Goal: Task Accomplishment & Management: Use online tool/utility

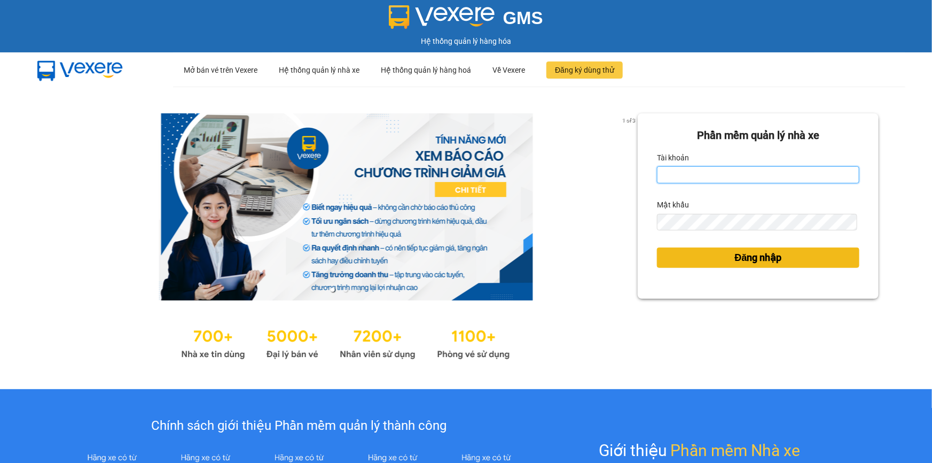
type input "trinh.hoanganh"
drag, startPoint x: 746, startPoint y: 257, endPoint x: 486, endPoint y: 5, distance: 362.3
click at [743, 258] on span "Đăng nhập" at bounding box center [758, 257] width 47 height 15
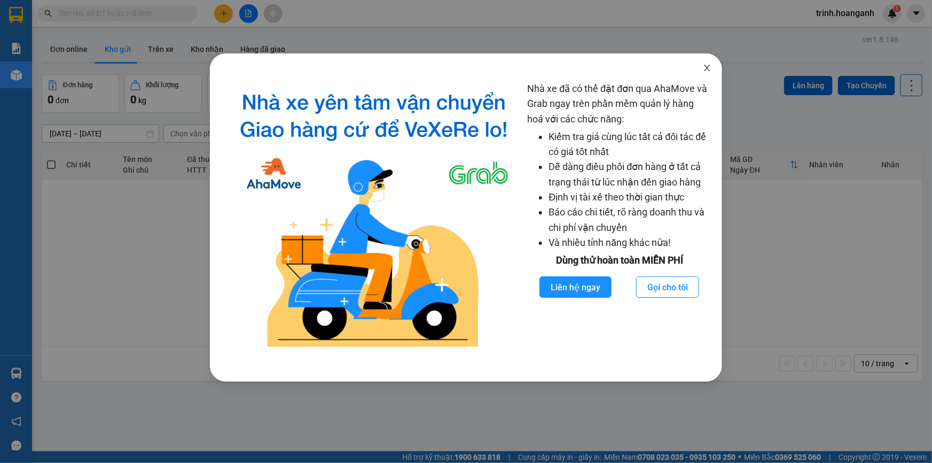
drag, startPoint x: 705, startPoint y: 69, endPoint x: 512, endPoint y: 45, distance: 194.9
click at [705, 69] on icon "close" at bounding box center [707, 68] width 9 height 9
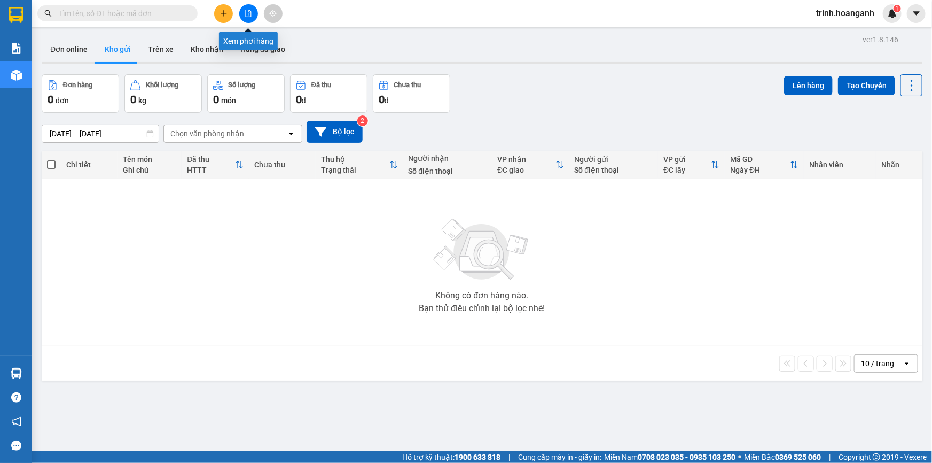
click at [246, 15] on icon "file-add" at bounding box center [249, 13] width 6 height 7
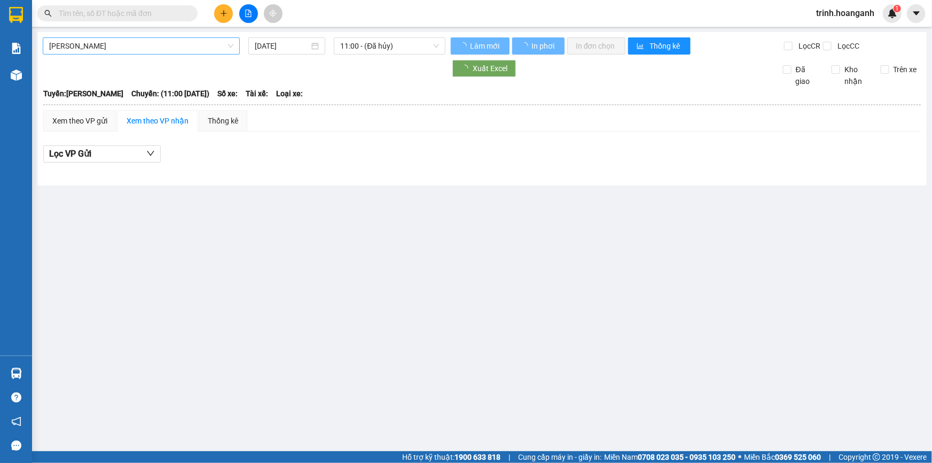
click at [166, 48] on span "[PERSON_NAME]" at bounding box center [141, 46] width 184 height 16
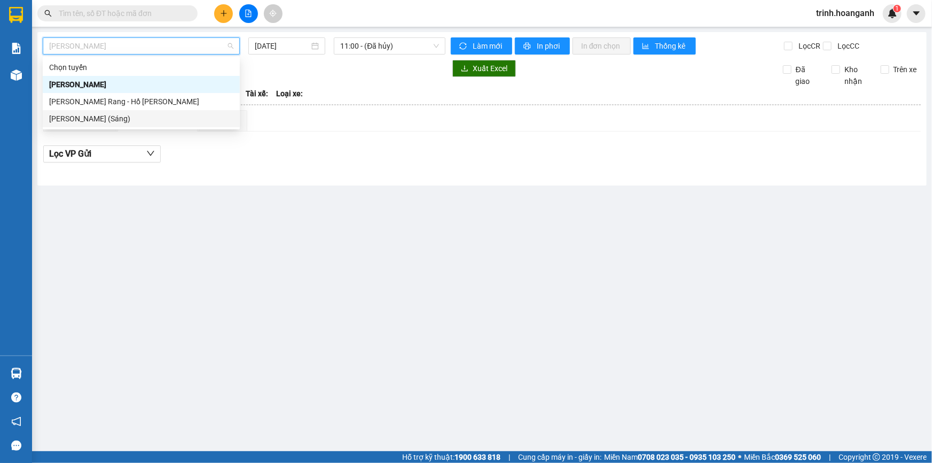
click at [150, 123] on div "[PERSON_NAME] (Sáng)" at bounding box center [141, 119] width 184 height 12
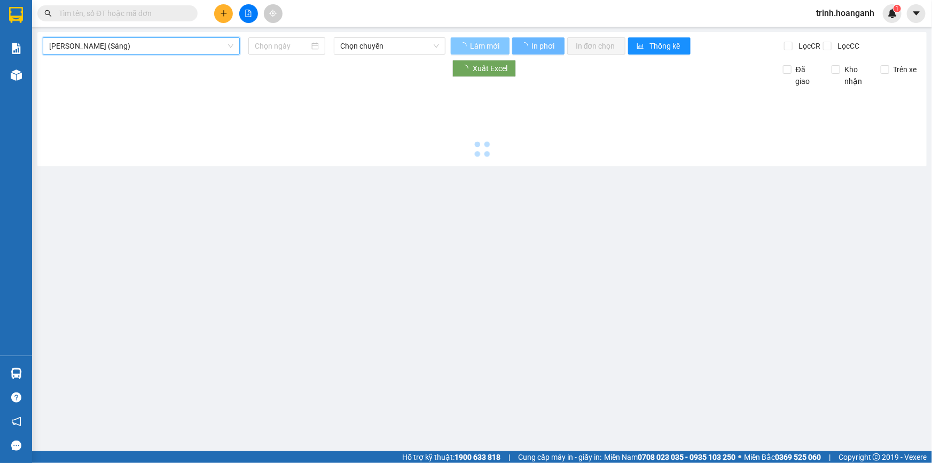
type input "[DATE]"
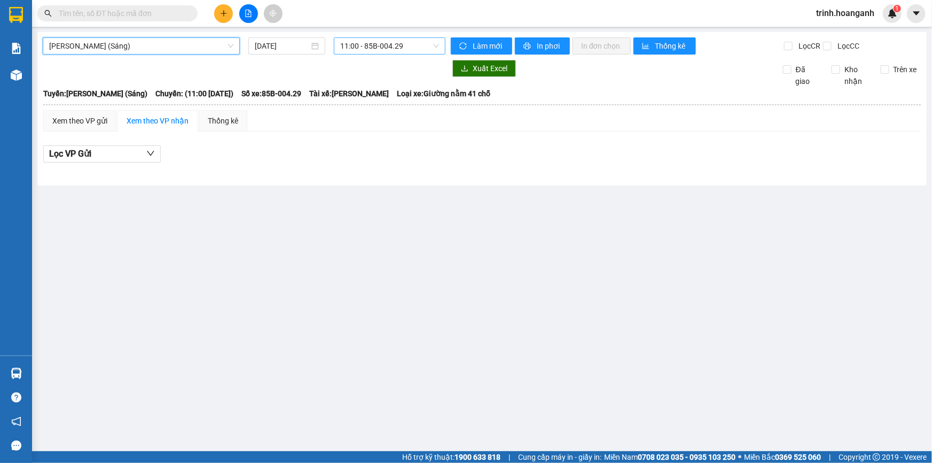
click at [365, 51] on span "11:00 - 85B-004.29" at bounding box center [389, 46] width 99 height 16
click at [138, 48] on span "[PERSON_NAME] (Sáng)" at bounding box center [141, 46] width 184 height 16
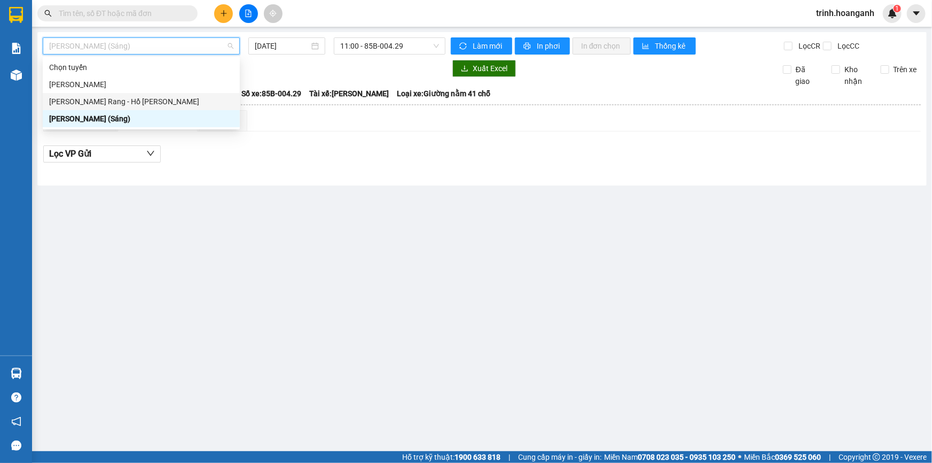
drag, startPoint x: 150, startPoint y: 106, endPoint x: 212, endPoint y: 83, distance: 66.4
click at [150, 106] on div "[PERSON_NAME] Rang - Hồ [PERSON_NAME]" at bounding box center [141, 102] width 184 height 12
type input "[DATE]"
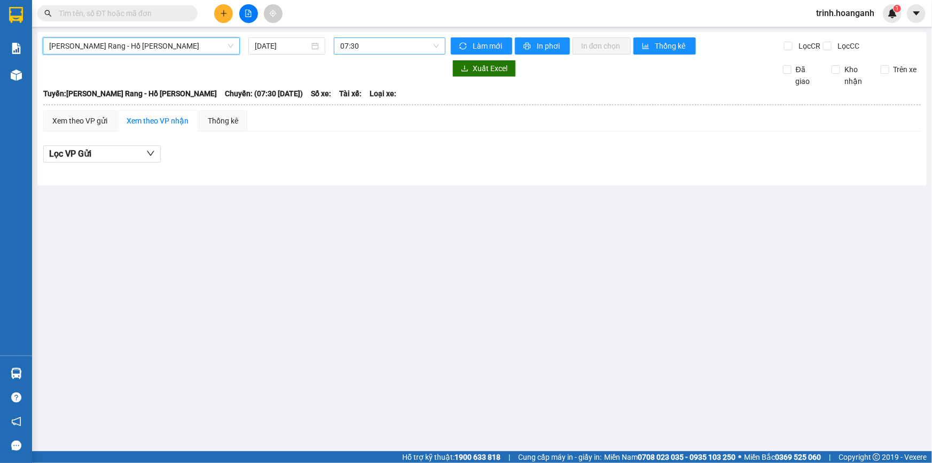
click at [390, 48] on span "07:30" at bounding box center [389, 46] width 99 height 16
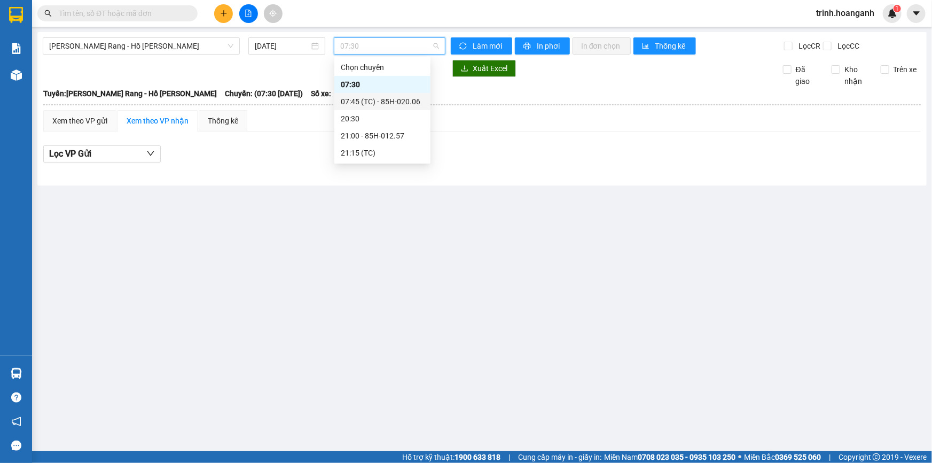
click at [362, 103] on div "07:45 (TC) - 85H-020.06" at bounding box center [382, 102] width 83 height 12
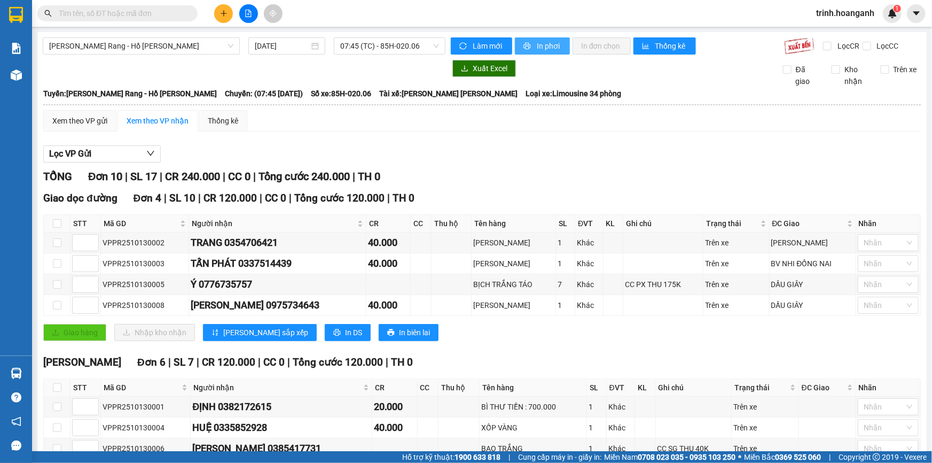
click at [537, 45] on span "In phơi" at bounding box center [549, 46] width 25 height 12
